Goal: Navigation & Orientation: Go to known website

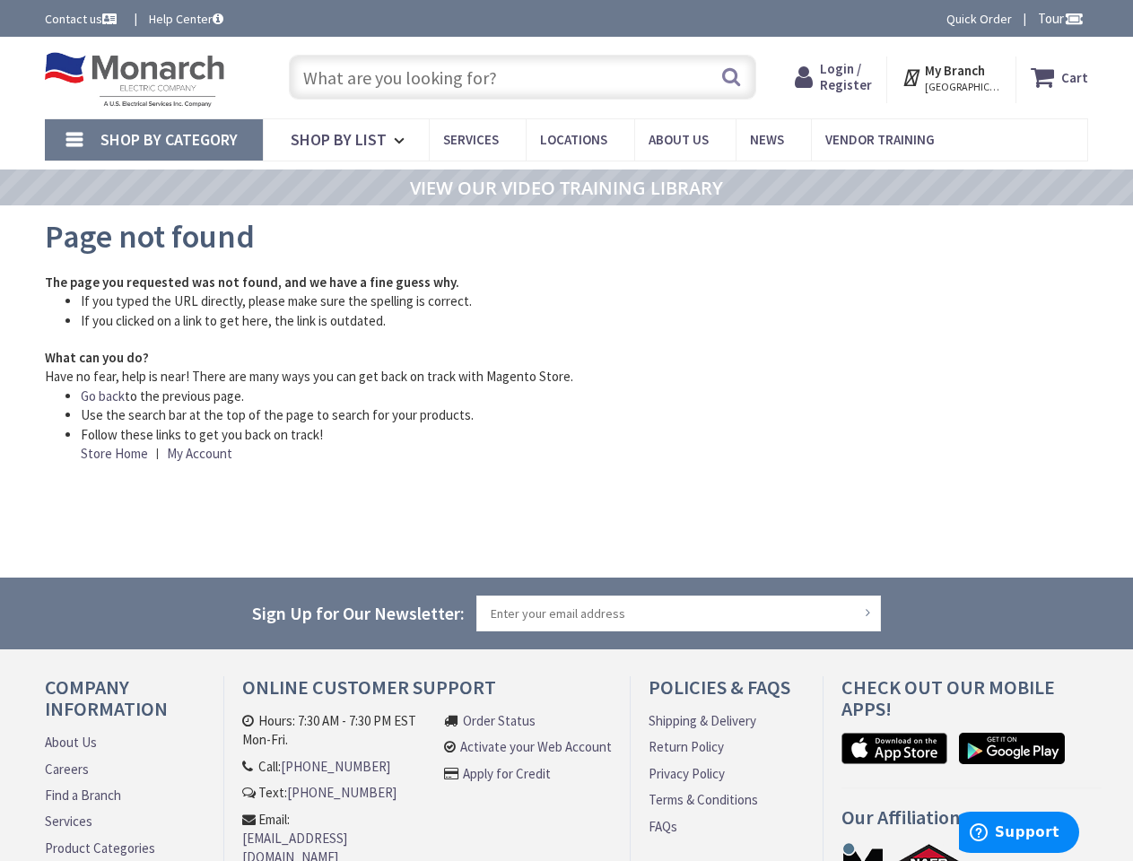
click at [566, 431] on li "Follow these links to get you back on track! Store Home | My Account" at bounding box center [498, 444] width 834 height 39
click at [1058, 18] on span "Tour" at bounding box center [1061, 18] width 46 height 17
click at [1073, 18] on div at bounding box center [566, 430] width 1133 height 861
click at [952, 77] on strong "My Branch" at bounding box center [955, 70] width 60 height 17
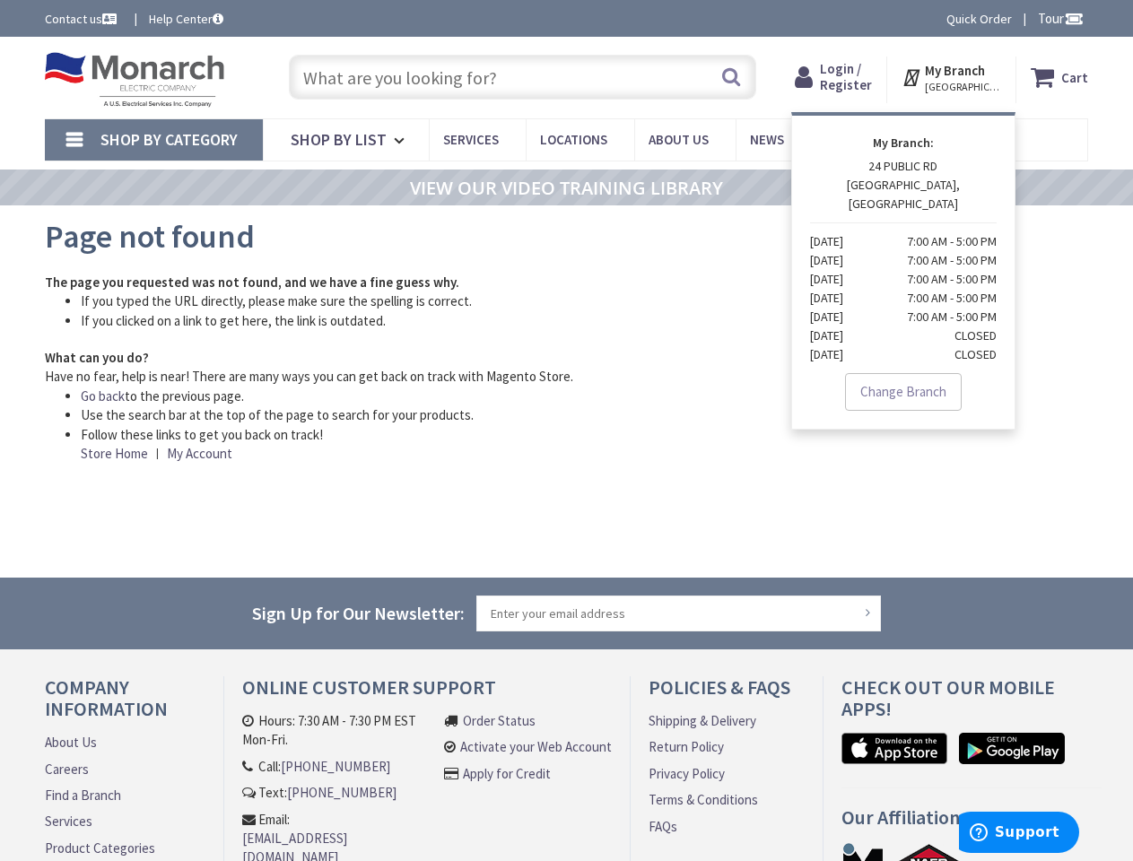
click at [153, 140] on span "Shop By Category" at bounding box center [169, 139] width 137 height 21
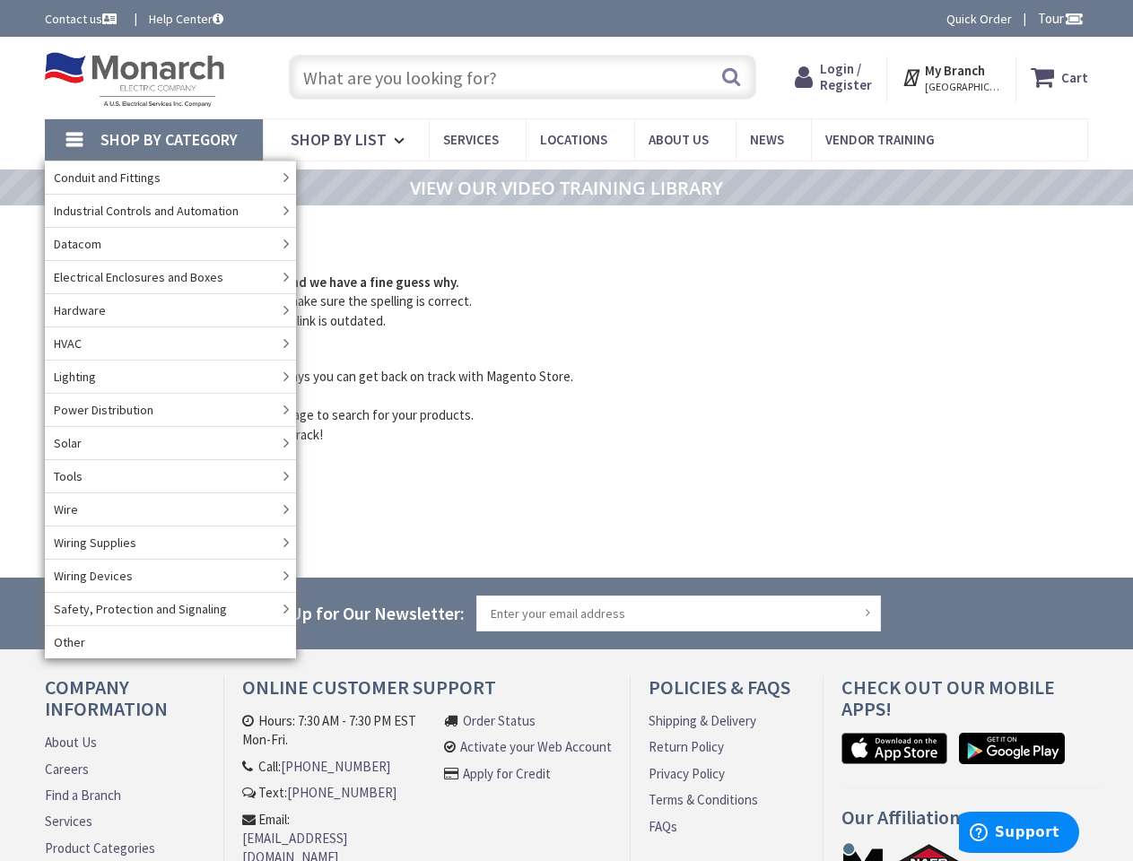
click at [103, 396] on link "Power Distribution" at bounding box center [170, 409] width 251 height 33
click at [566, 614] on input "Sign Up for Our Newsletter:" at bounding box center [679, 614] width 405 height 36
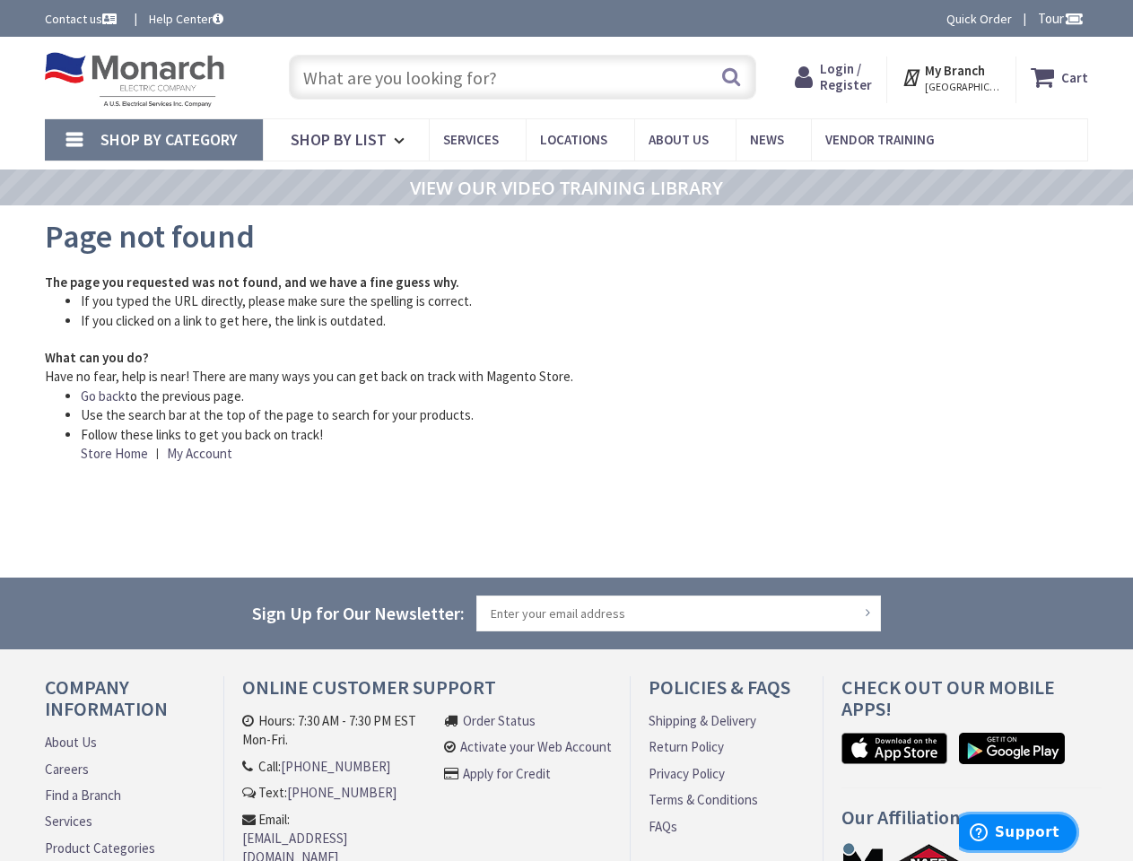
click at [1019, 833] on span "Support" at bounding box center [1027, 833] width 65 height 16
